Goal: Task Accomplishment & Management: Use online tool/utility

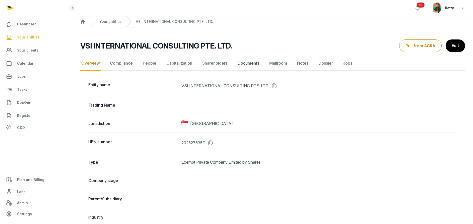
click at [246, 63] on link "Documents" at bounding box center [249, 63] width 24 height 15
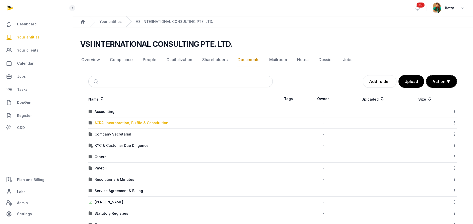
click at [107, 122] on div "ACRA, Incorporation, Bizfile & Constitution" at bounding box center [132, 122] width 74 height 5
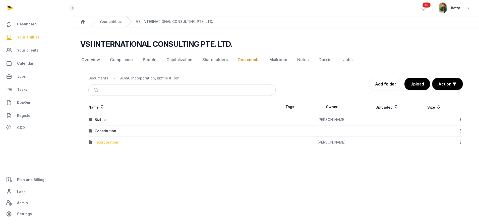
click at [108, 141] on div "Incorporation" at bounding box center [107, 142] width 24 height 5
click at [384, 83] on link "Add folder" at bounding box center [386, 84] width 34 height 13
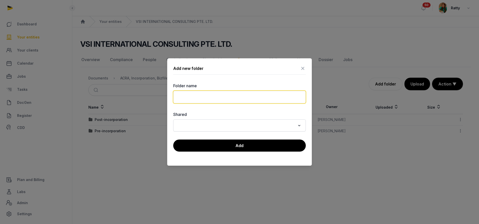
click at [190, 95] on input "text" at bounding box center [239, 97] width 132 height 13
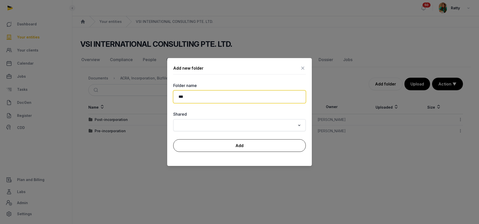
type input "***"
click at [246, 143] on button "Add" at bounding box center [239, 145] width 132 height 13
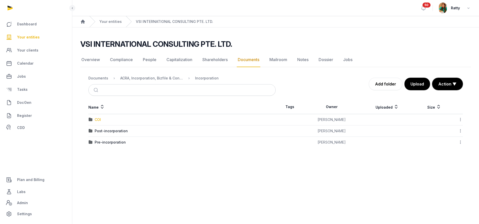
click at [99, 118] on div "COI" at bounding box center [98, 119] width 6 height 5
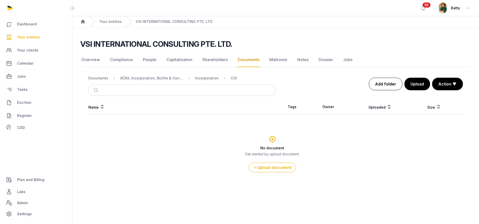
click at [384, 84] on link "Add folder" at bounding box center [386, 84] width 34 height 13
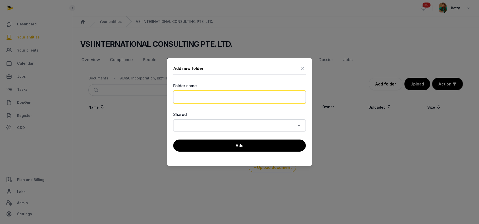
click at [199, 94] on input "text" at bounding box center [239, 97] width 132 height 13
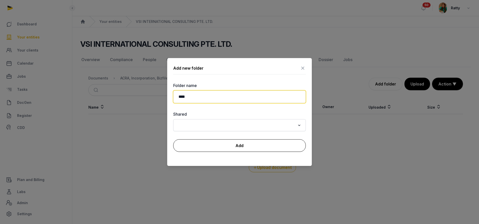
type input "****"
click at [213, 147] on button "Add" at bounding box center [239, 145] width 132 height 13
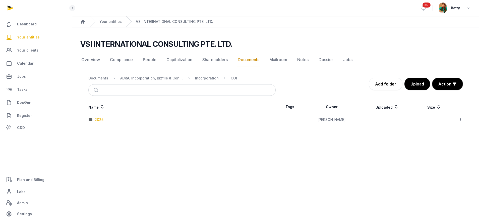
click at [99, 117] on div "2025" at bounding box center [99, 119] width 9 height 5
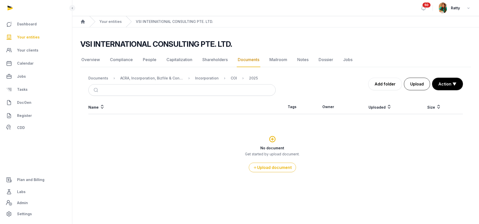
click at [415, 83] on button "Upload" at bounding box center [417, 84] width 26 height 13
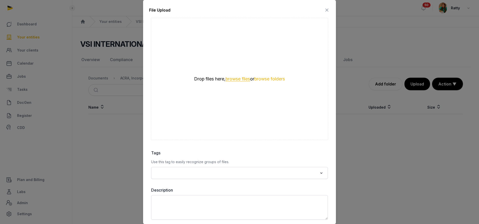
click at [231, 78] on button "browse files" at bounding box center [237, 79] width 25 height 5
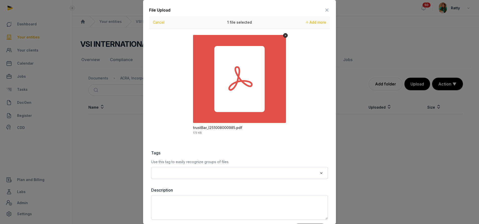
click at [324, 9] on icon at bounding box center [327, 10] width 6 height 8
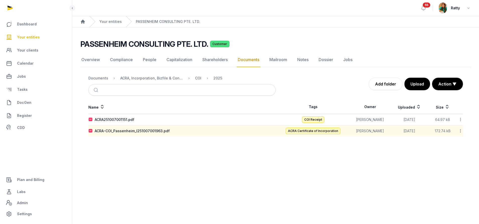
click at [35, 35] on span "Your entities" at bounding box center [28, 37] width 23 height 6
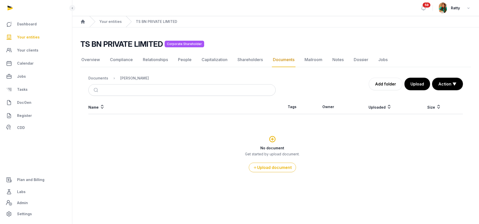
click at [289, 58] on link "Documents" at bounding box center [284, 59] width 24 height 15
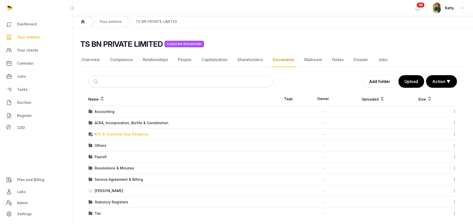
click at [115, 134] on div "KYC & Customer Due Diligence" at bounding box center [122, 133] width 54 height 5
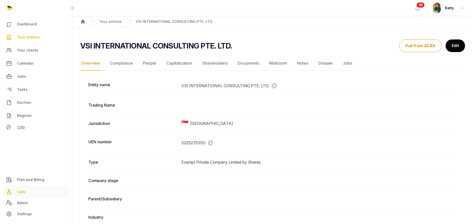
click at [24, 191] on span "Labs" at bounding box center [21, 191] width 9 height 6
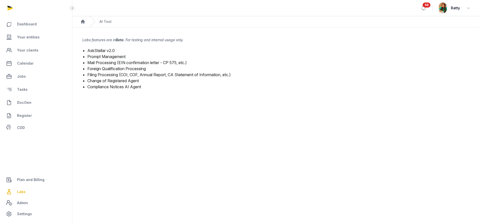
click at [102, 61] on link "Mail Processing (EIN confirmation letter - CP 575, etc.)" at bounding box center [136, 62] width 99 height 5
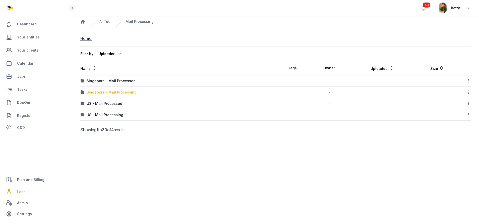
click at [112, 91] on div "Singapore - Mail Processing" at bounding box center [112, 92] width 50 height 5
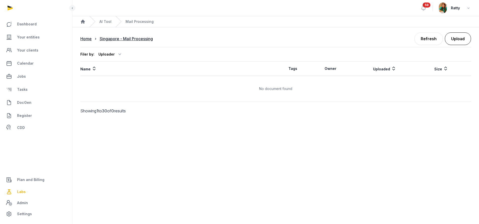
click at [458, 40] on button "Upload" at bounding box center [458, 38] width 26 height 13
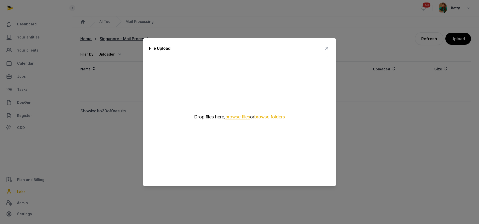
click at [237, 116] on button "browse files" at bounding box center [237, 116] width 25 height 5
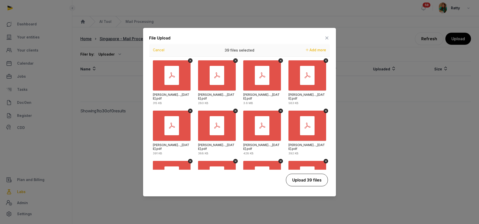
click at [312, 176] on button "Upload 39 files" at bounding box center [307, 179] width 42 height 13
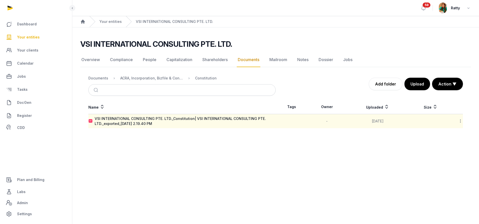
click at [33, 37] on span "Your entities" at bounding box center [28, 37] width 23 height 6
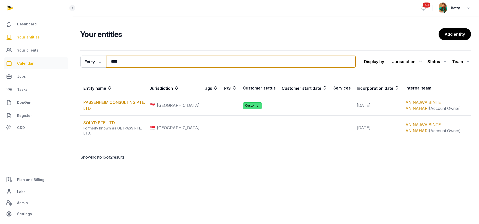
drag, startPoint x: 128, startPoint y: 64, endPoint x: 16, endPoint y: 64, distance: 112.9
click at [16, 64] on div "Dashboard Your entities Your clients Calendar Jobs Tasks DocGen Register CDD Pl…" at bounding box center [239, 112] width 479 height 224
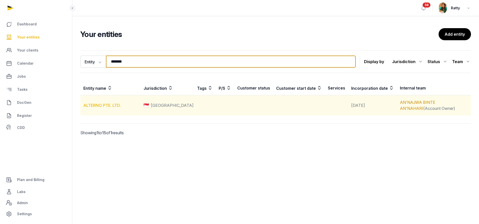
type input "*******"
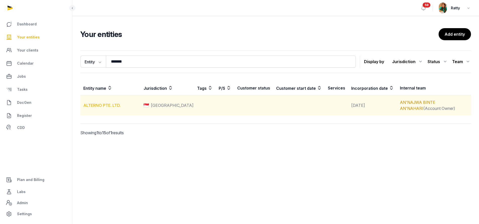
click at [113, 106] on link "ALTERNO PTE. LTD." at bounding box center [101, 105] width 37 height 5
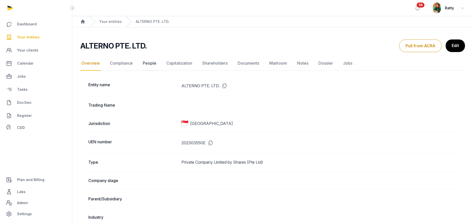
click at [151, 64] on link "People" at bounding box center [150, 63] width 16 height 15
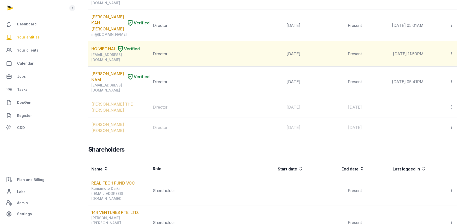
scroll to position [489, 0]
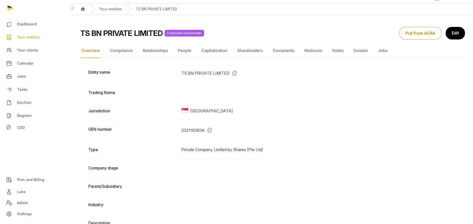
scroll to position [38, 0]
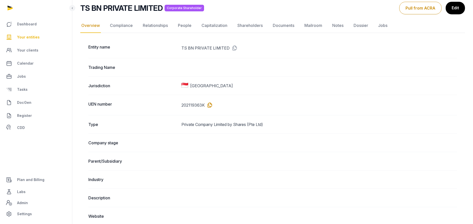
click at [212, 103] on icon at bounding box center [209, 105] width 8 height 8
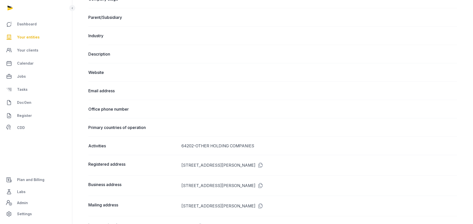
scroll to position [0, 0]
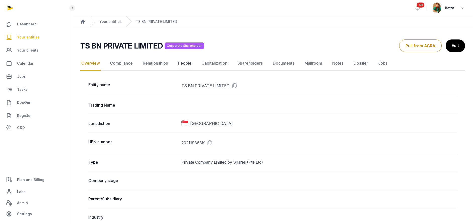
click at [181, 63] on link "People" at bounding box center [185, 63] width 16 height 15
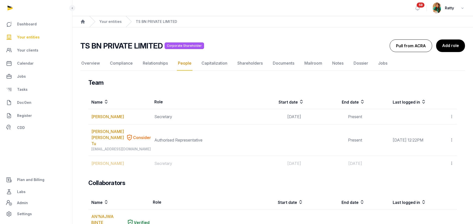
click at [403, 47] on button "Pull from ACRA" at bounding box center [411, 45] width 42 height 13
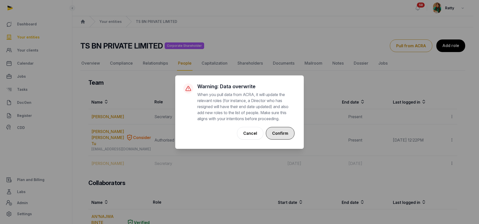
click at [282, 135] on button "Confirm" at bounding box center [280, 133] width 29 height 13
